Goal: Transaction & Acquisition: Purchase product/service

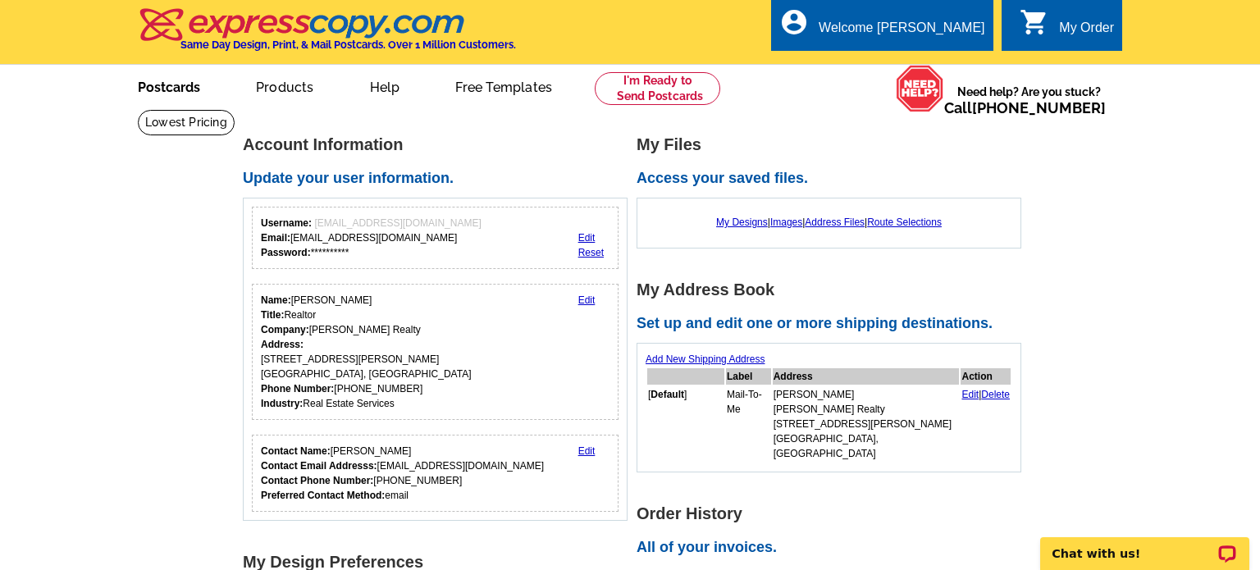
click at [185, 90] on link "Postcards" at bounding box center [169, 85] width 115 height 39
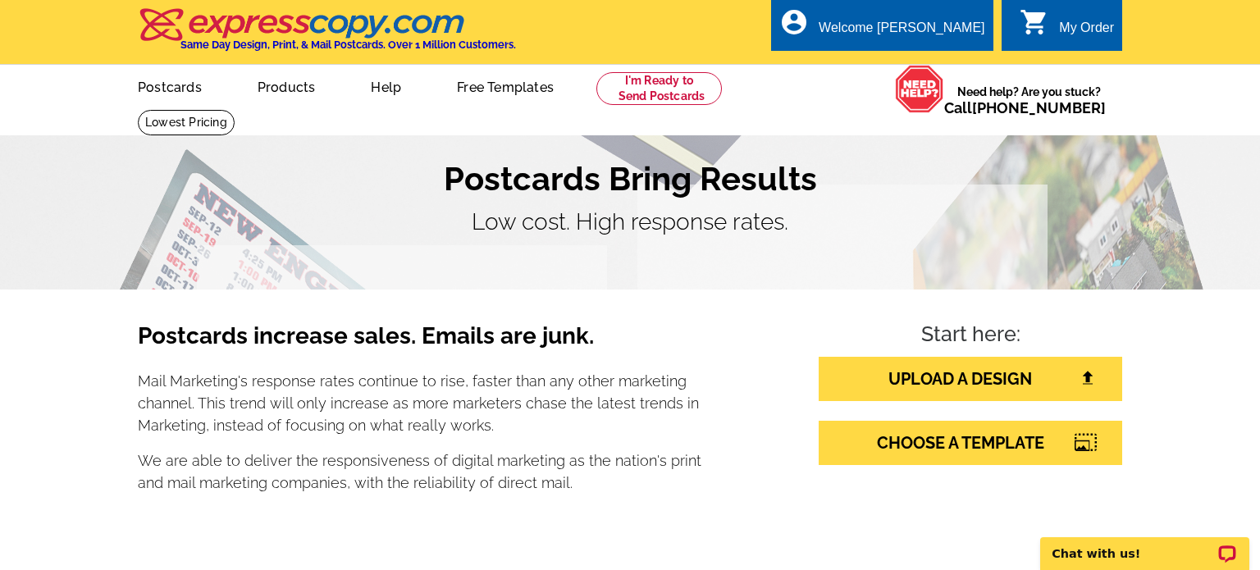
click at [1072, 26] on div "My Order" at bounding box center [1086, 32] width 55 height 23
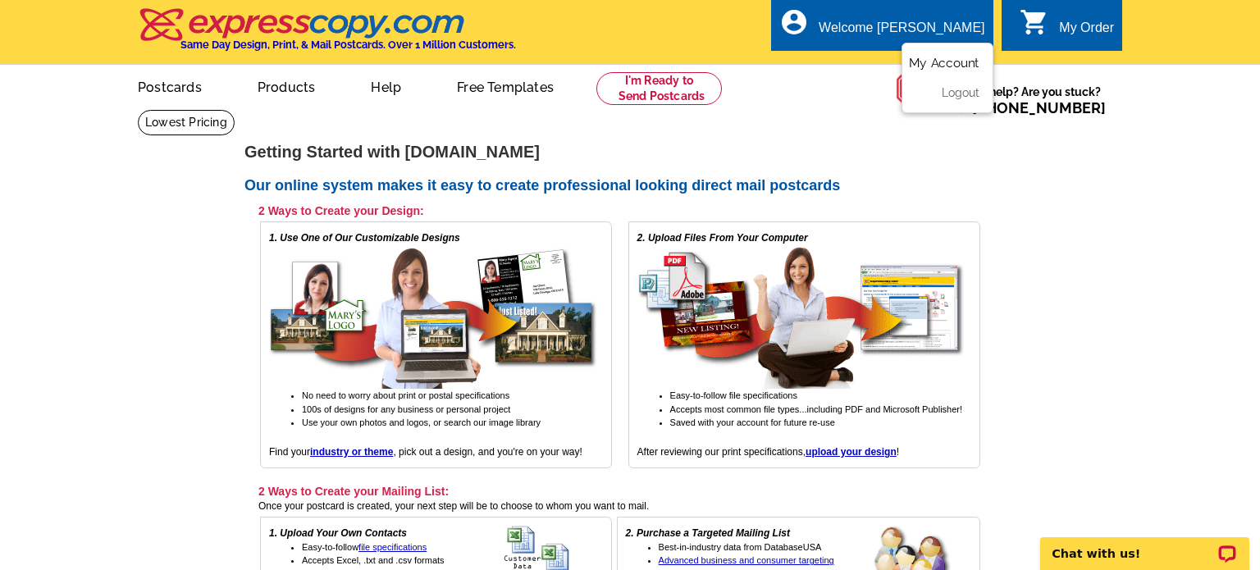
click at [940, 57] on link "My Account" at bounding box center [944, 63] width 71 height 15
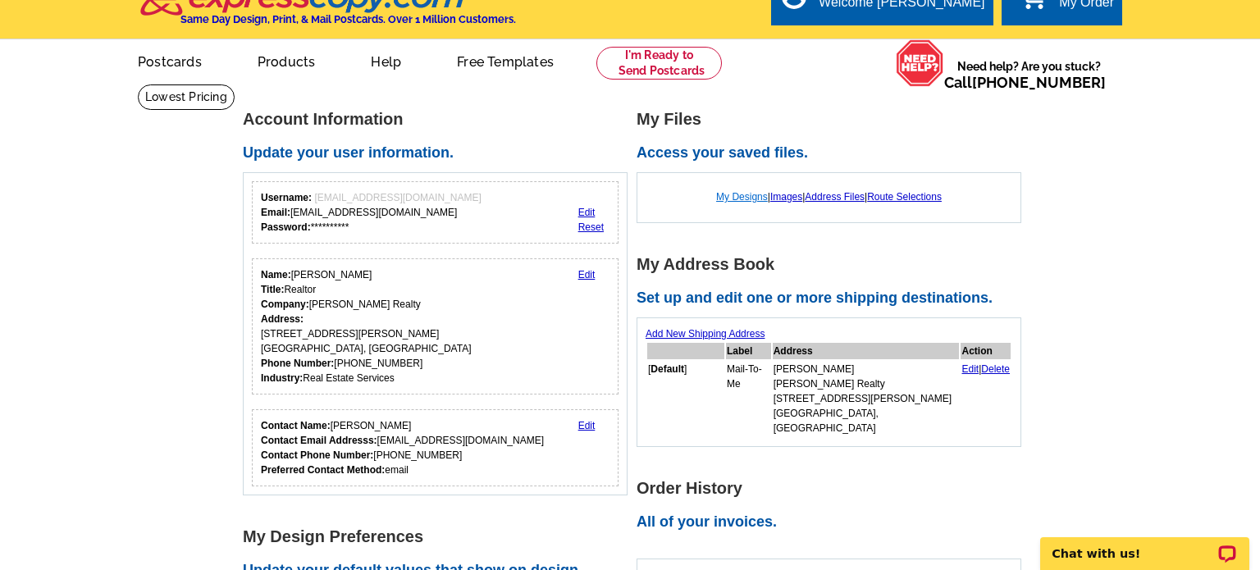
scroll to position [27, 0]
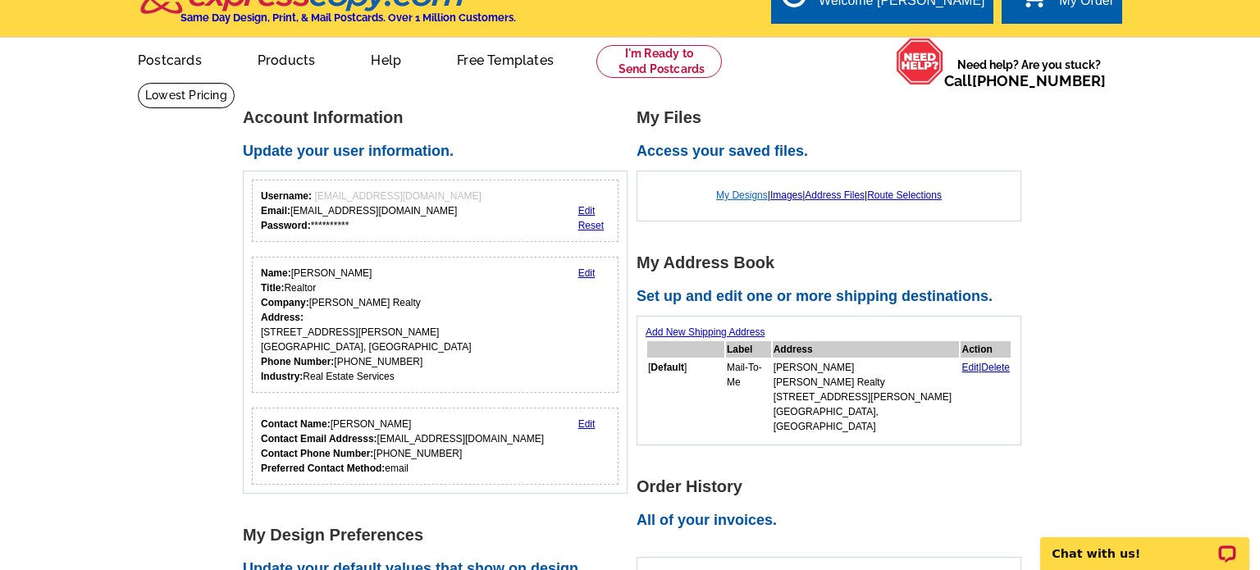
click at [743, 194] on link "My Designs" at bounding box center [742, 195] width 52 height 11
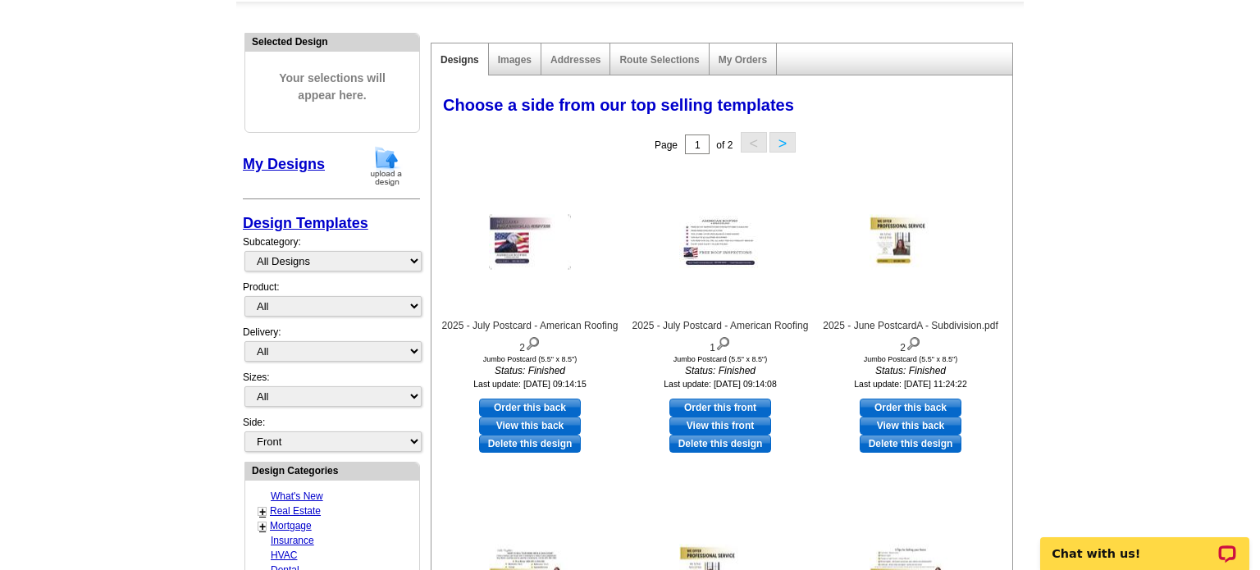
scroll to position [158, 0]
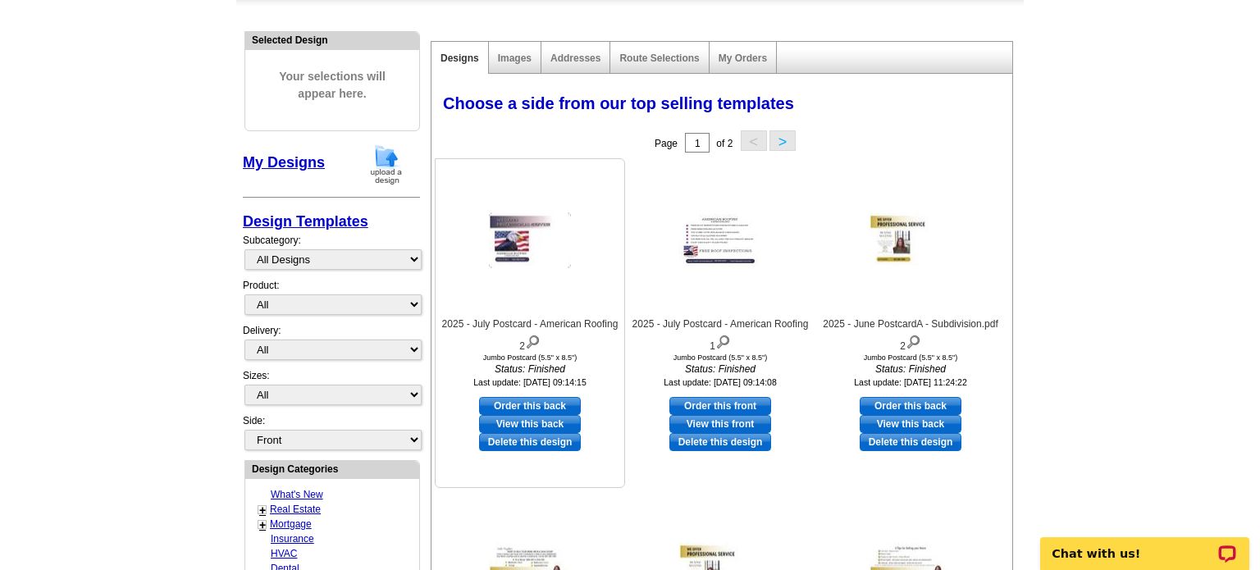
click at [551, 403] on link "Order this back" at bounding box center [530, 406] width 102 height 18
select select "2"
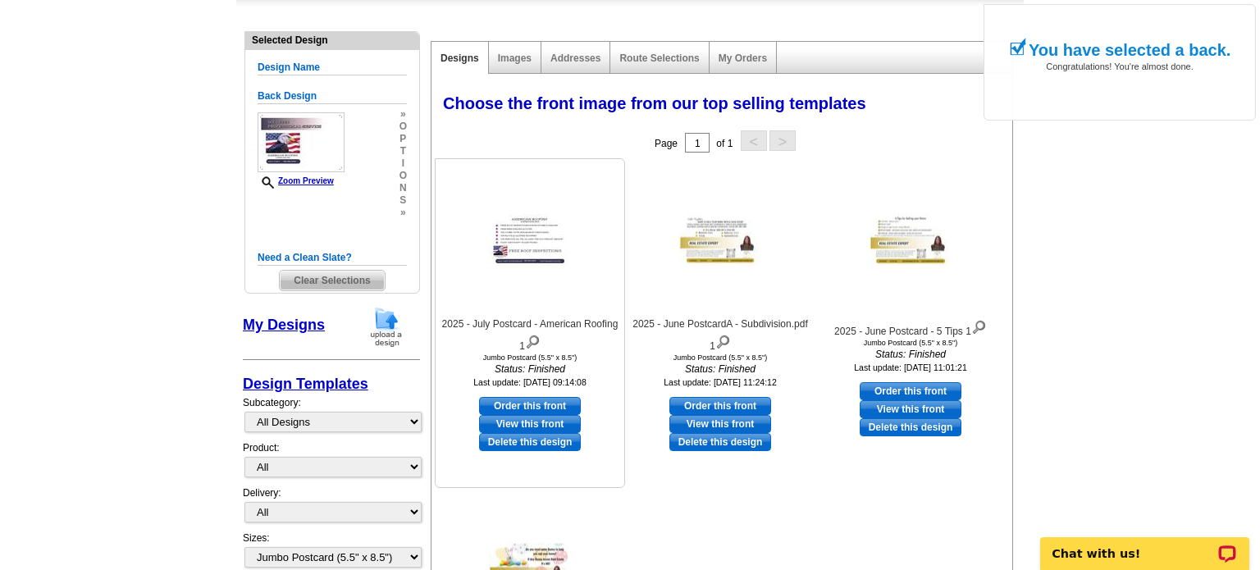
click at [550, 405] on link "Order this front" at bounding box center [530, 406] width 102 height 18
select select "back"
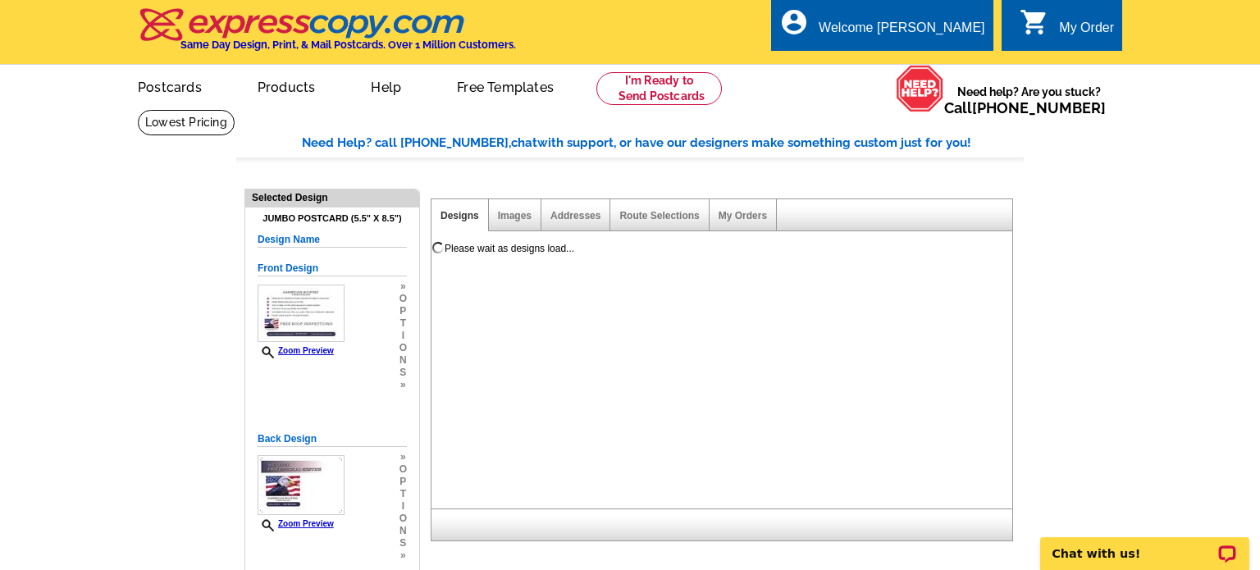
scroll to position [0, 0]
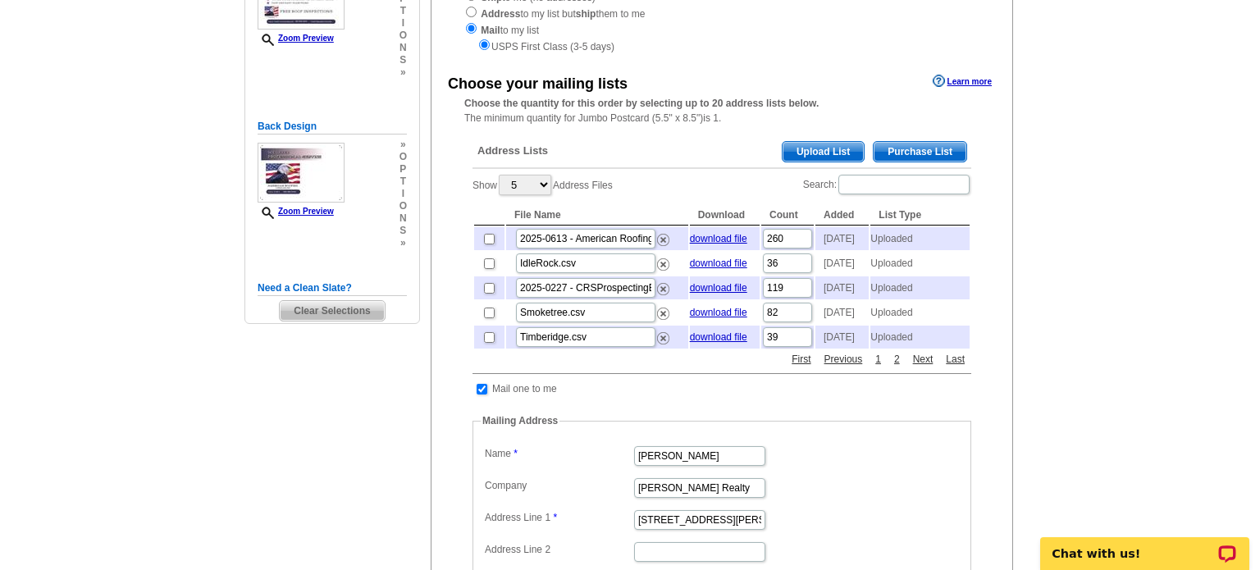
scroll to position [250, 0]
click at [821, 153] on span "Upload List" at bounding box center [823, 154] width 81 height 20
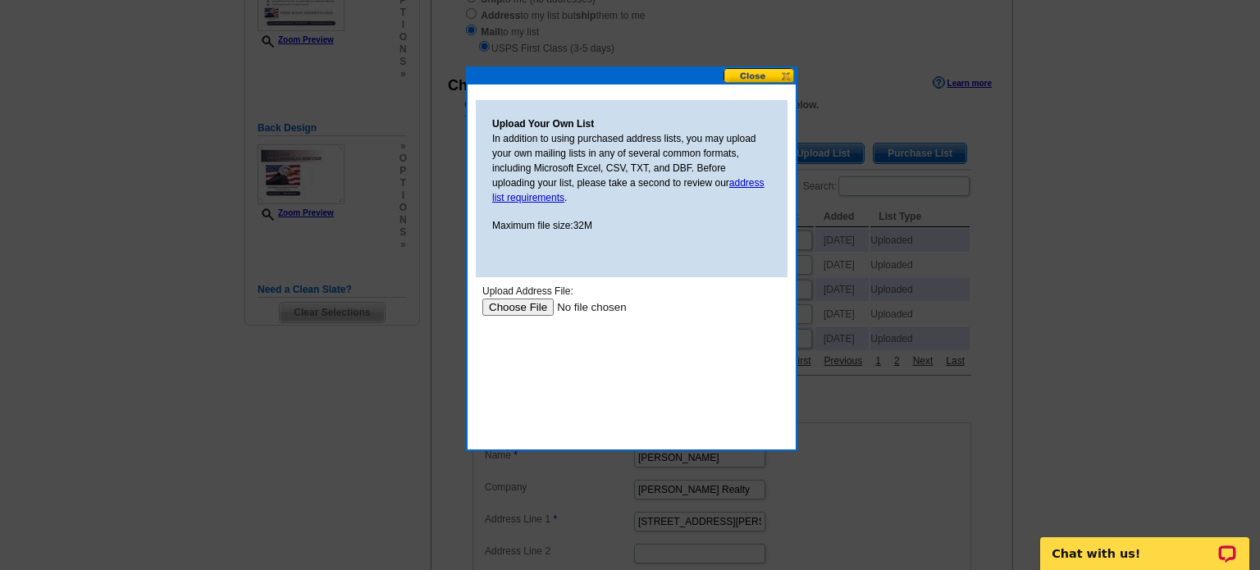
scroll to position [0, 0]
click at [531, 306] on input "file" at bounding box center [586, 306] width 208 height 17
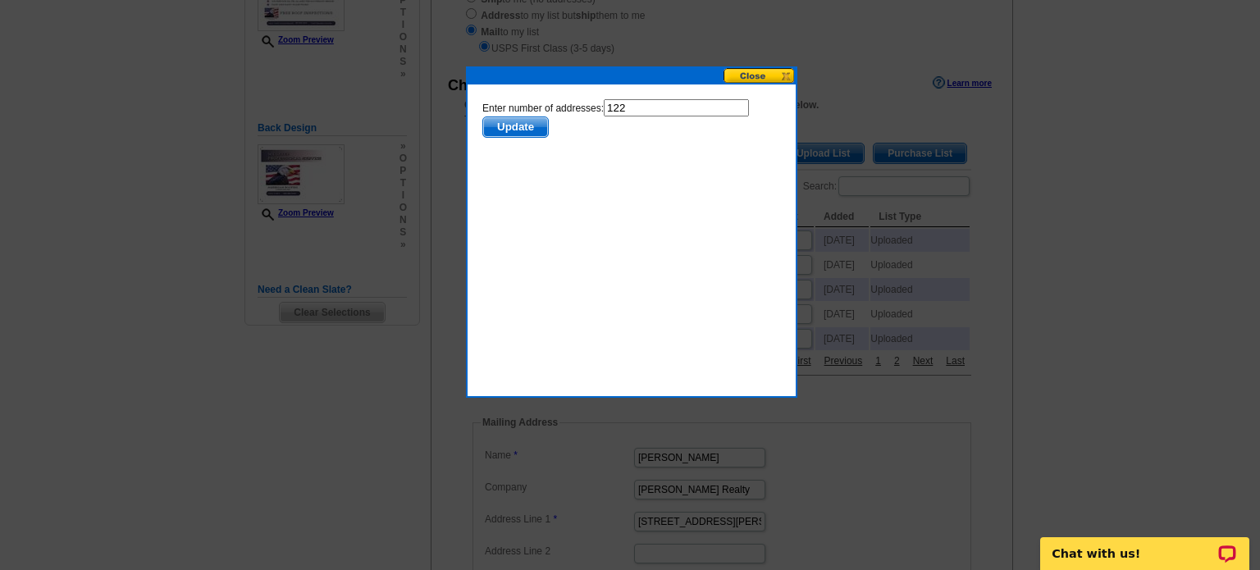
click at [519, 130] on span "Update" at bounding box center [515, 127] width 65 height 20
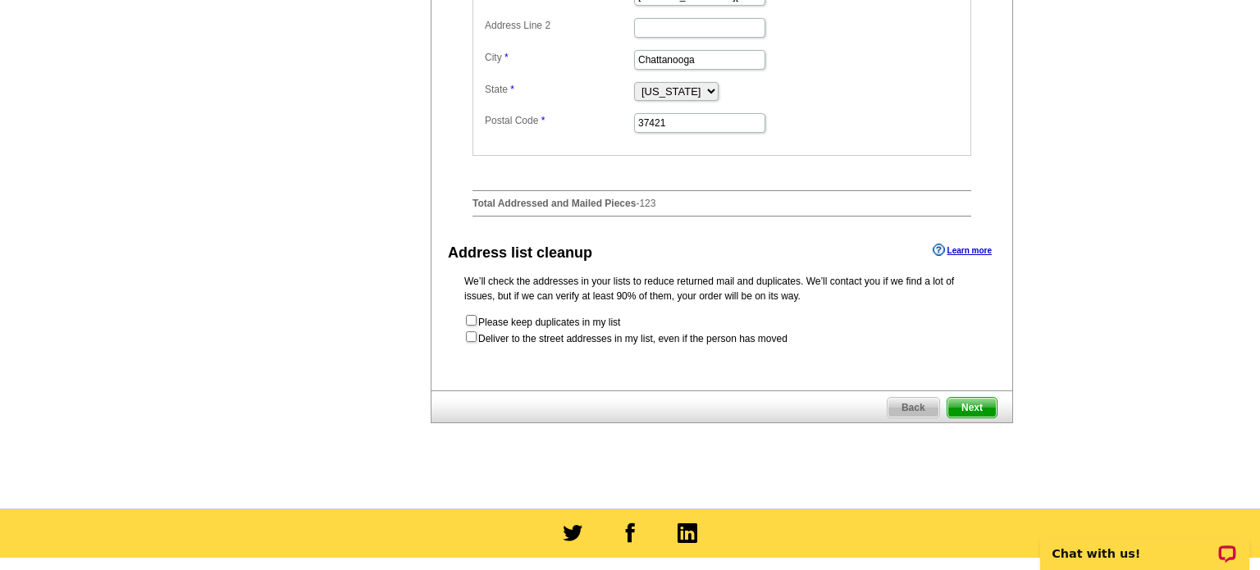
scroll to position [777, 0]
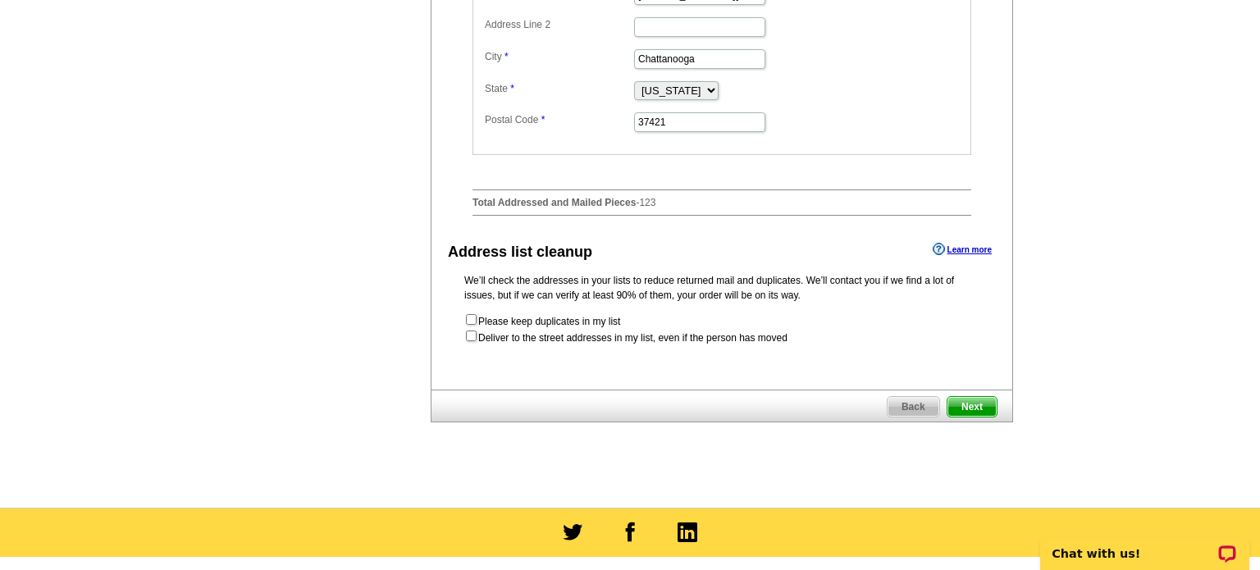
click at [966, 417] on span "Next" at bounding box center [972, 407] width 49 height 20
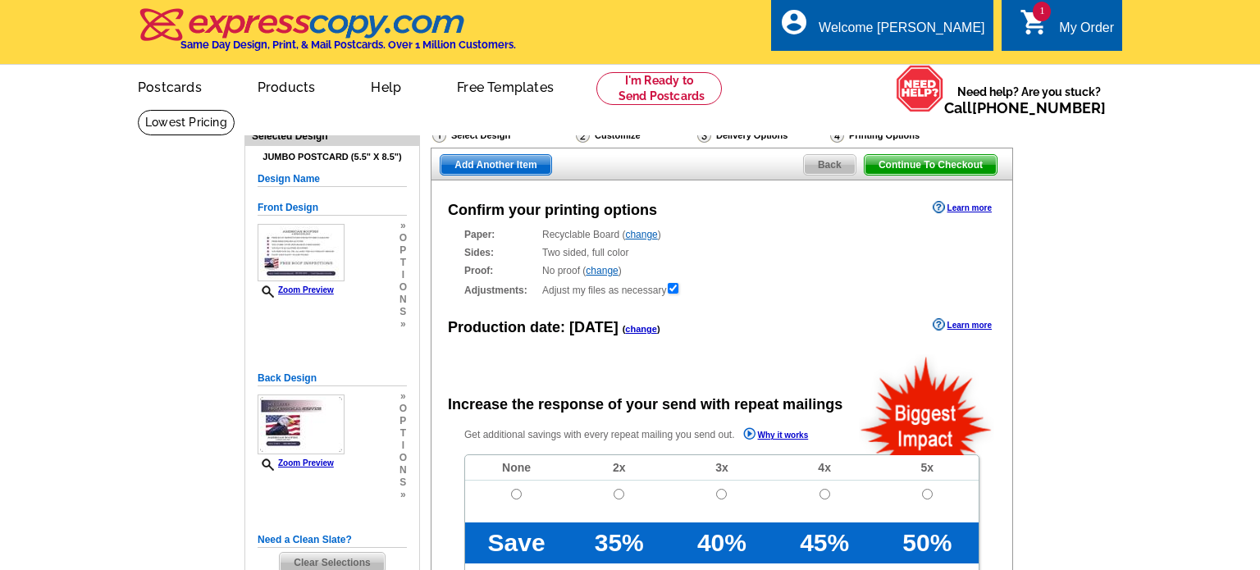
radio input "false"
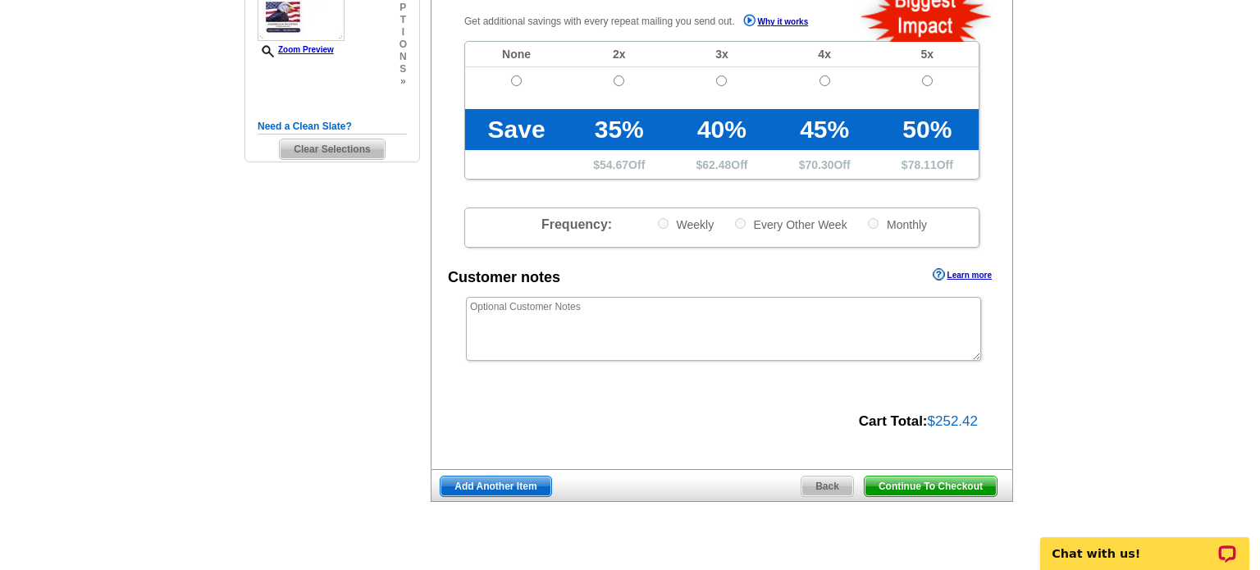
scroll to position [414, 0]
click at [920, 483] on span "Continue To Checkout" at bounding box center [931, 487] width 132 height 20
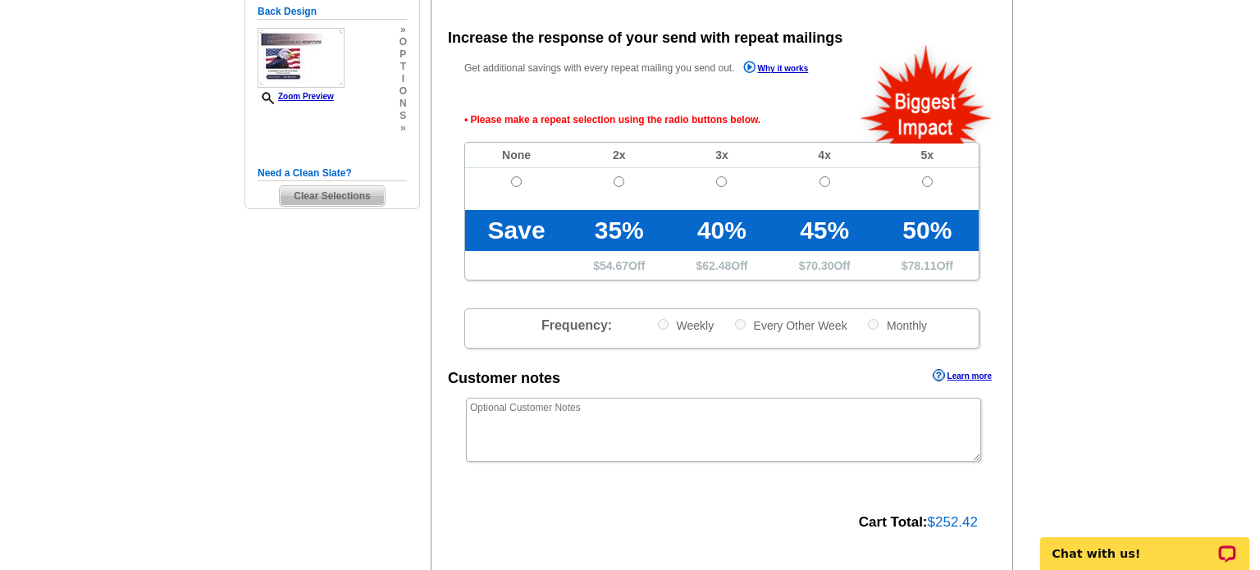
scroll to position [366, 0]
click at [516, 179] on input "radio" at bounding box center [516, 182] width 11 height 11
radio input "true"
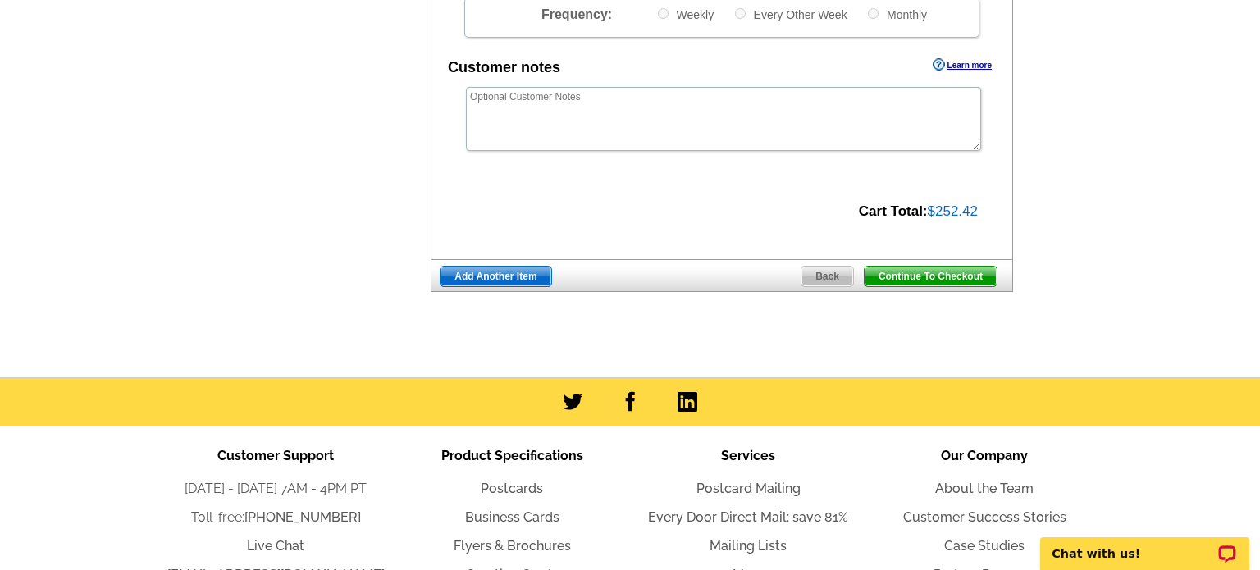
scroll to position [682, 0]
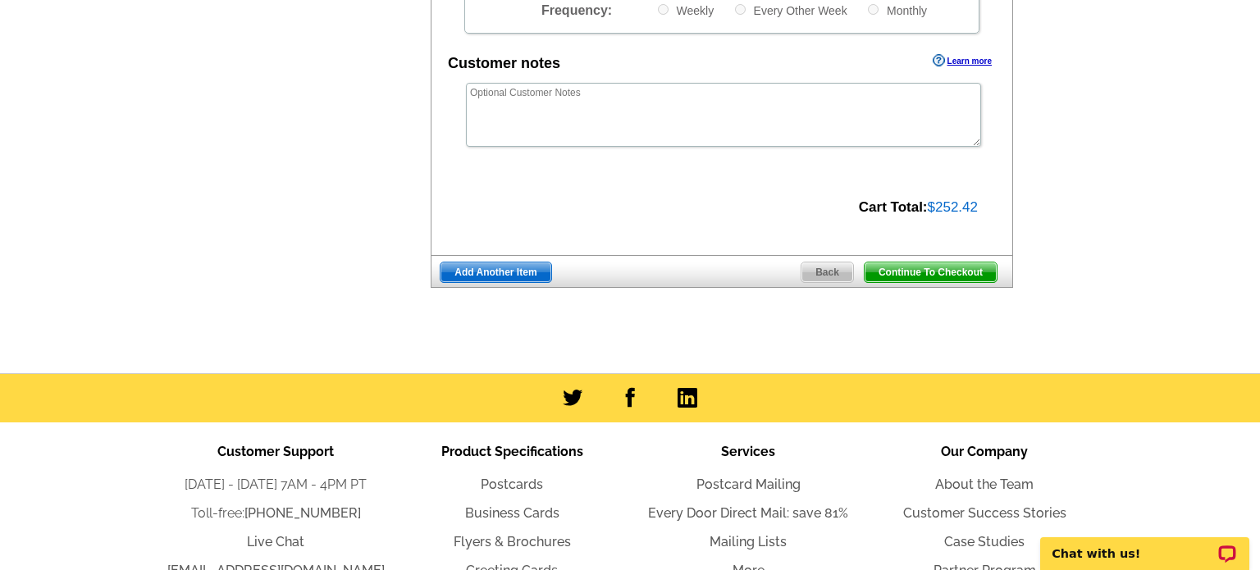
click at [925, 267] on span "Continue To Checkout" at bounding box center [931, 273] width 132 height 20
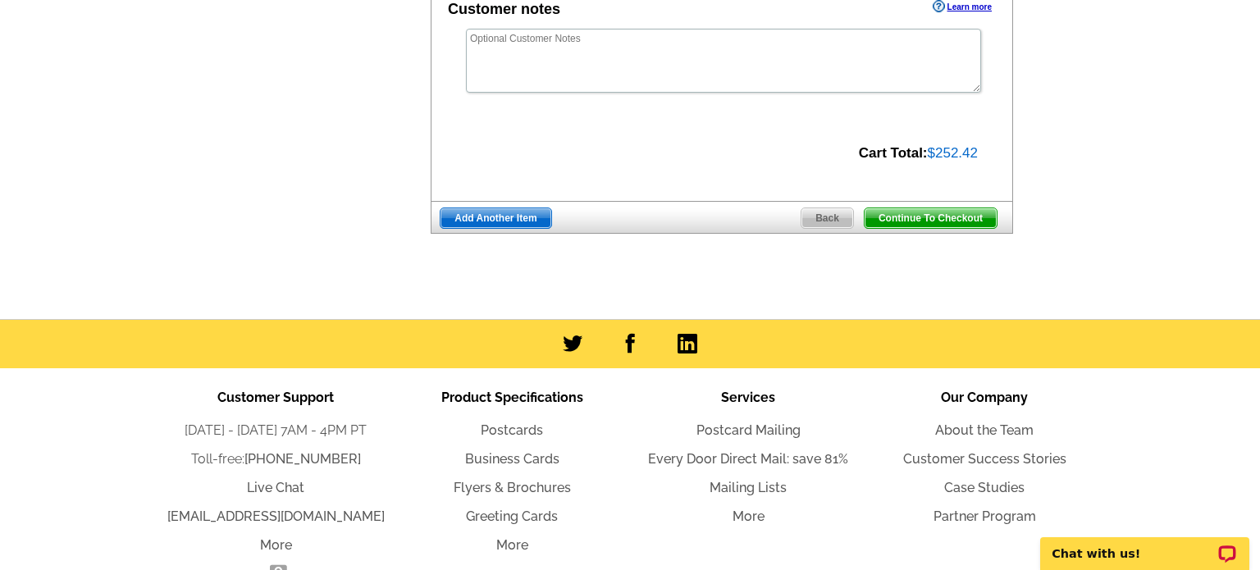
scroll to position [627, 0]
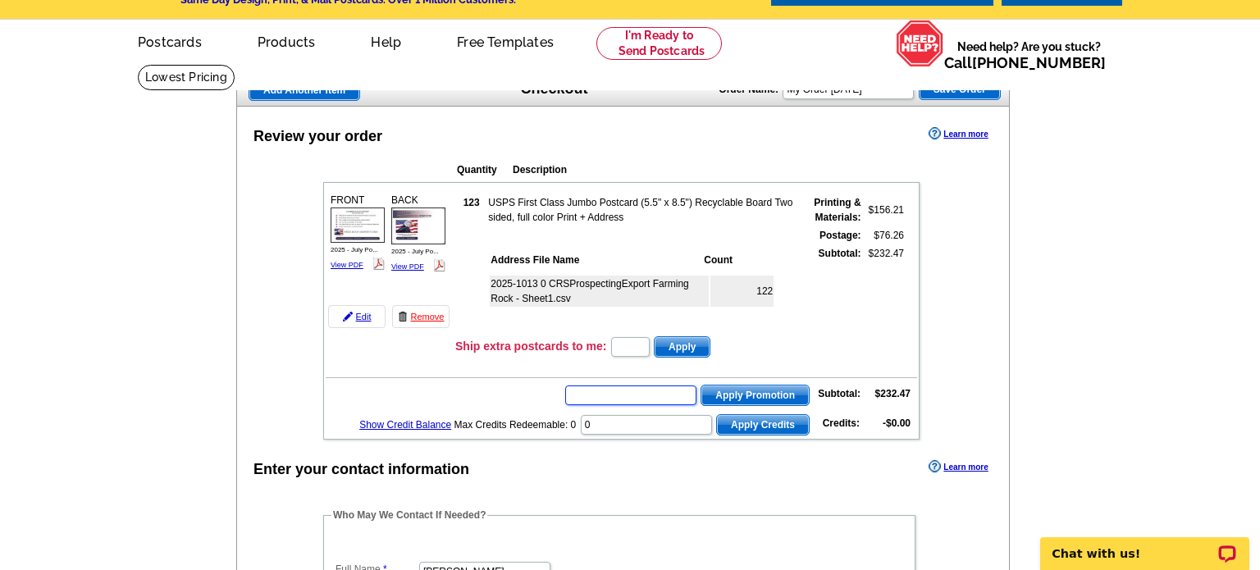
click at [627, 388] on input "text" at bounding box center [630, 396] width 131 height 20
type input "SMS40m"
click at [770, 388] on span "Apply Promotion" at bounding box center [755, 396] width 107 height 20
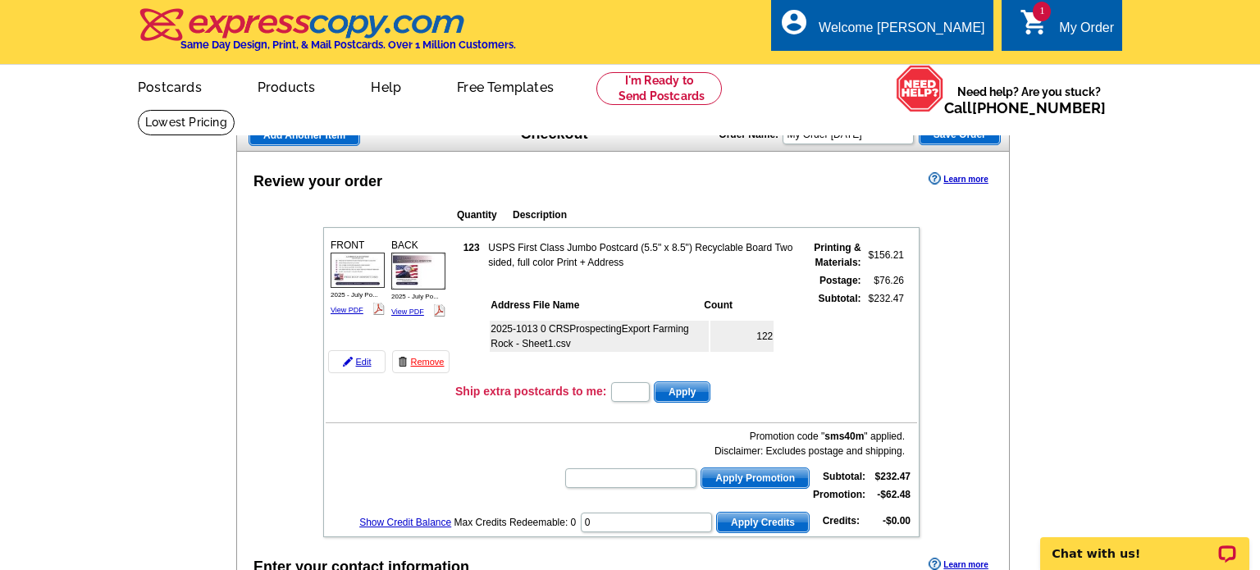
click at [953, 132] on span "Save Order" at bounding box center [960, 135] width 80 height 20
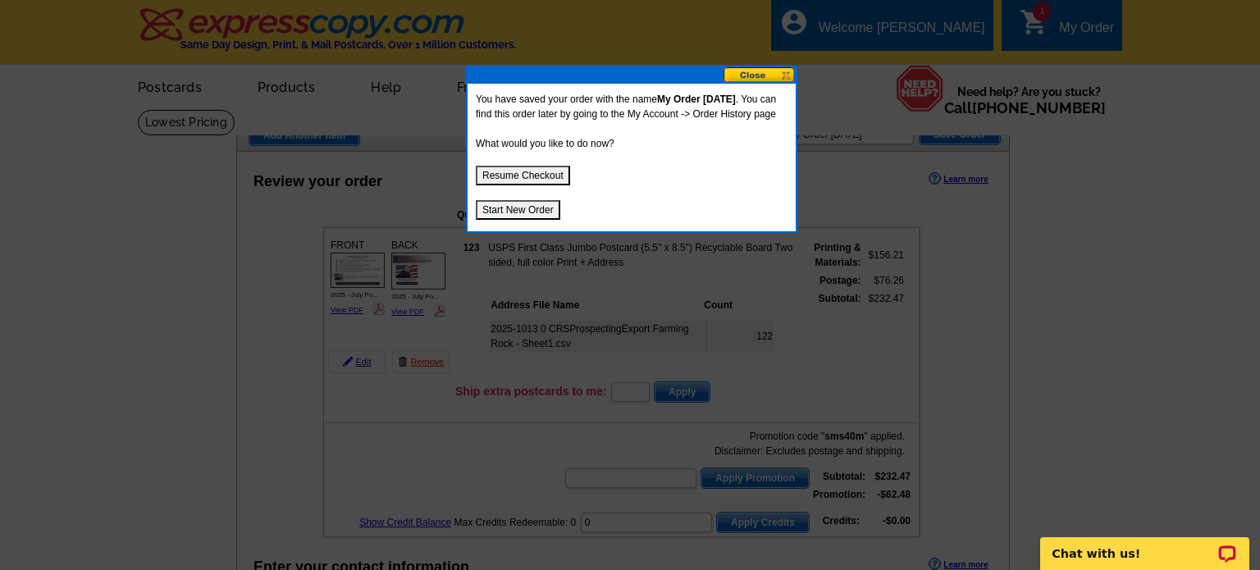
click at [761, 78] on button at bounding box center [760, 75] width 72 height 16
